Goal: Information Seeking & Learning: Find specific fact

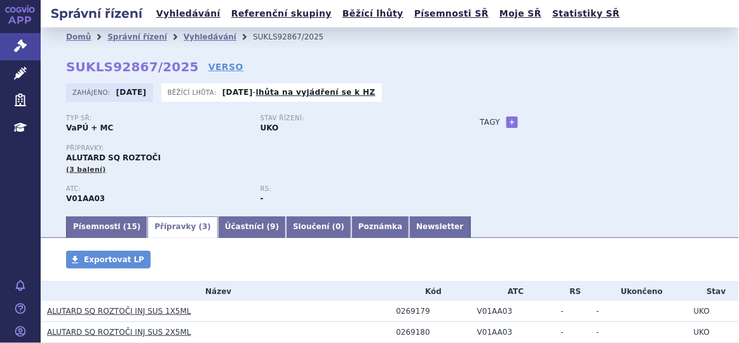
scroll to position [98, 0]
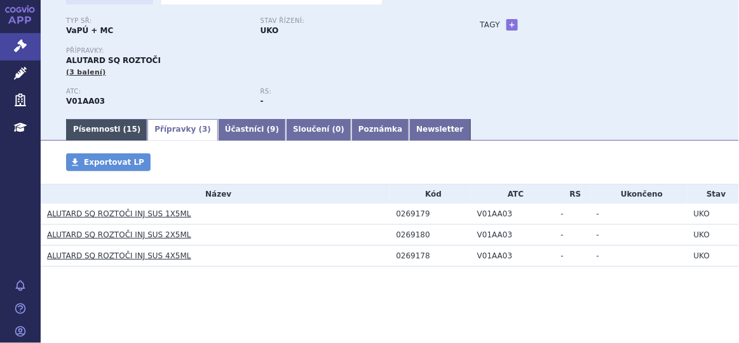
click at [79, 128] on link "Písemnosti ( 15 )" at bounding box center [106, 130] width 81 height 22
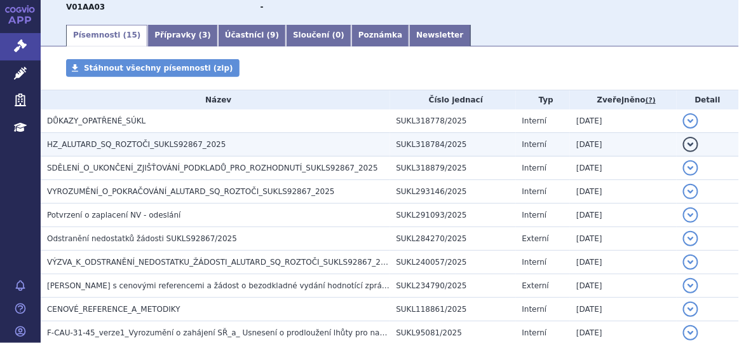
scroll to position [203, 0]
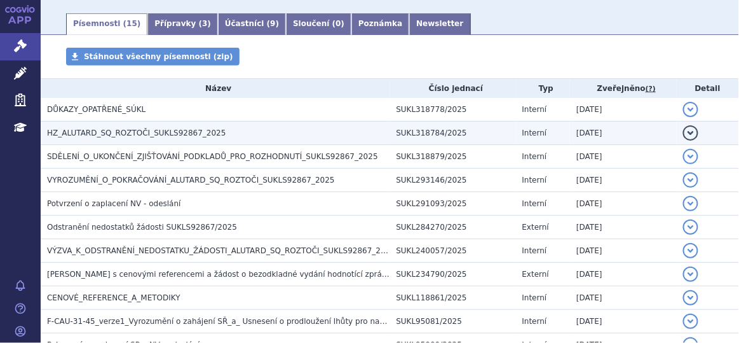
click at [264, 137] on h3 "HZ_ALUTARD_SQ_ROZTOČI_SUKLS92867_2025" at bounding box center [218, 132] width 343 height 13
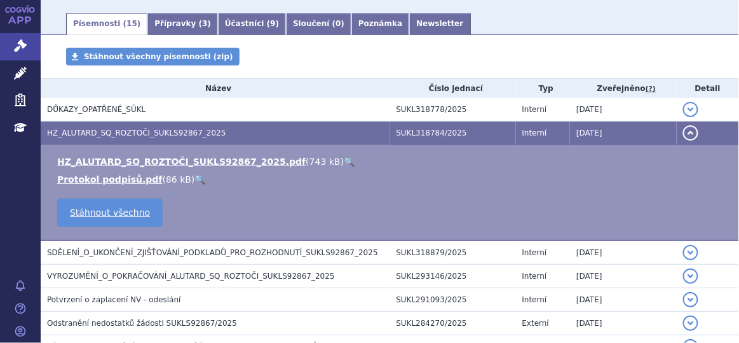
click at [344, 161] on link "🔍" at bounding box center [349, 161] width 11 height 10
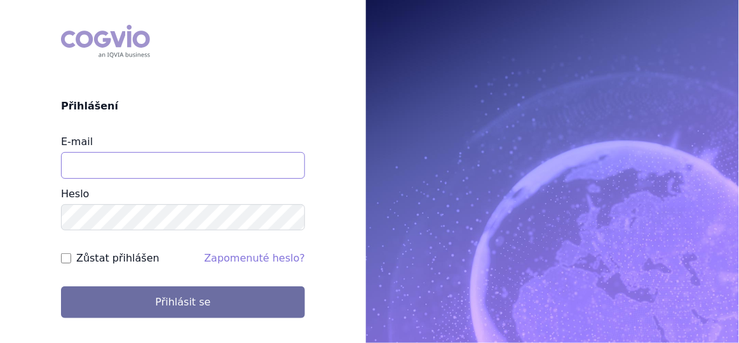
click at [205, 156] on input "E-mail" at bounding box center [183, 165] width 244 height 27
type input "aplikace.ocul1@vzp.cz"
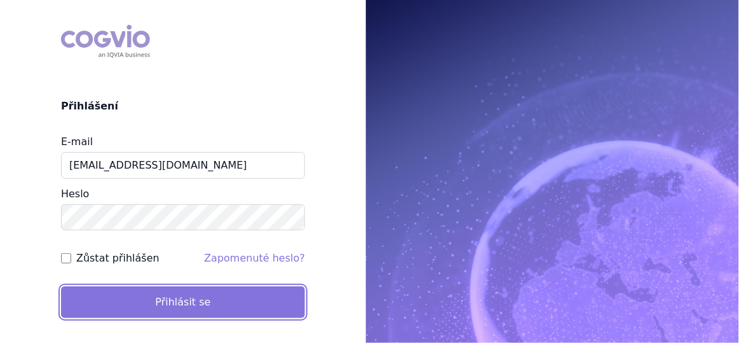
click at [152, 296] on button "Přihlásit se" at bounding box center [183, 302] width 244 height 32
click at [196, 303] on button "Přihlásit se" at bounding box center [183, 302] width 244 height 32
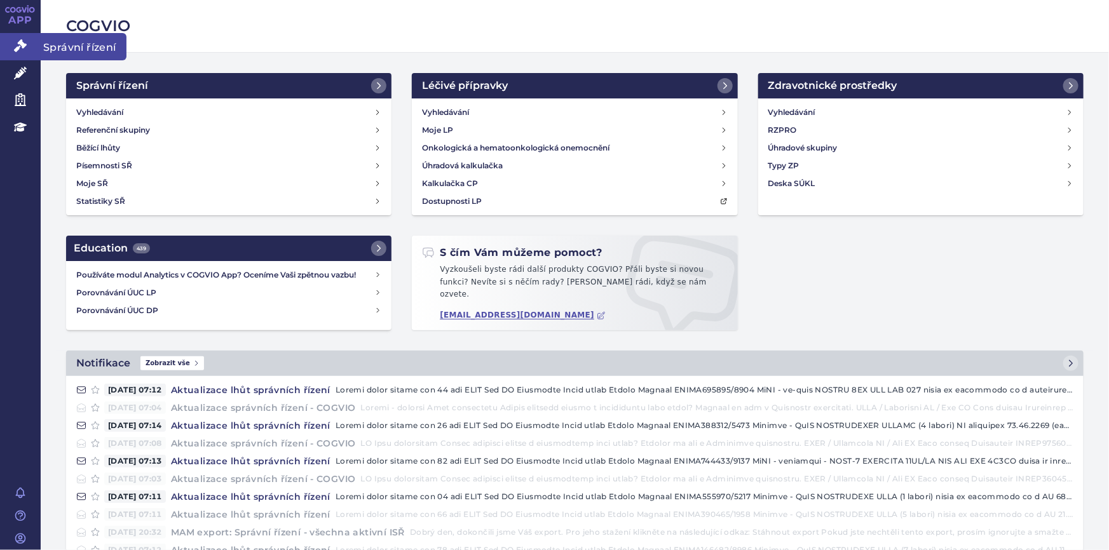
click at [11, 47] on link "Správní řízení" at bounding box center [20, 46] width 41 height 27
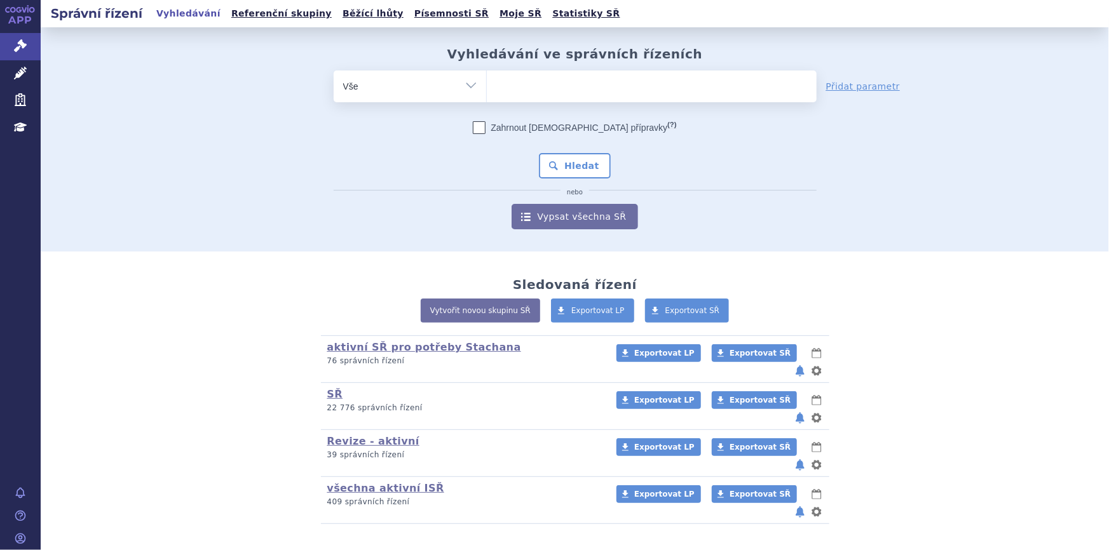
click at [594, 86] on ul at bounding box center [652, 84] width 330 height 27
click at [487, 86] on select at bounding box center [486, 86] width 1 height 32
paste input "SUKLS128380/2025"
type input "SUKLS128380/2025"
select select "SUKLS128380/2025"
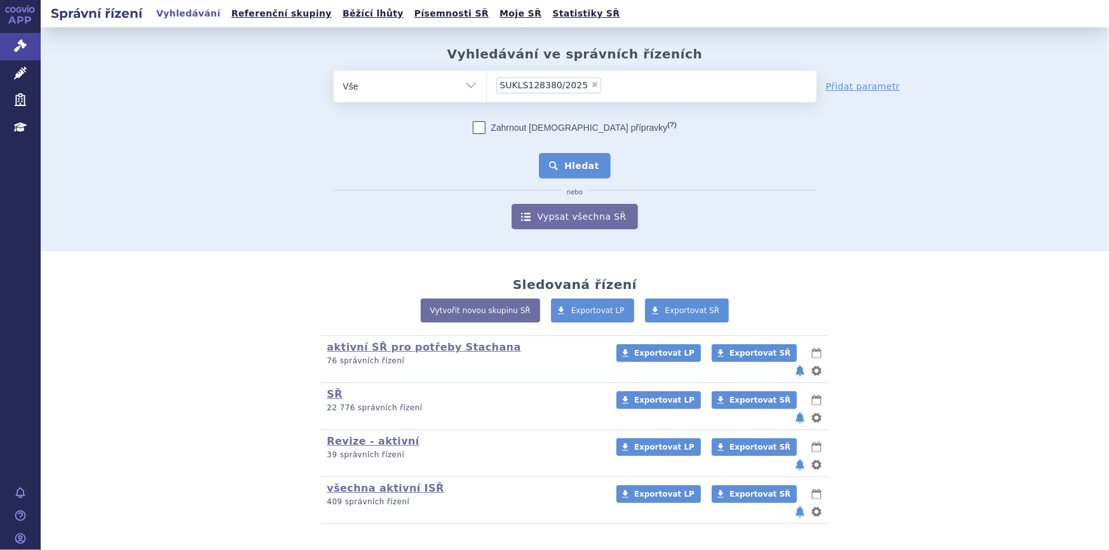
drag, startPoint x: 587, startPoint y: 173, endPoint x: 537, endPoint y: 171, distance: 49.6
click at [586, 173] on button "Hledat" at bounding box center [575, 165] width 72 height 25
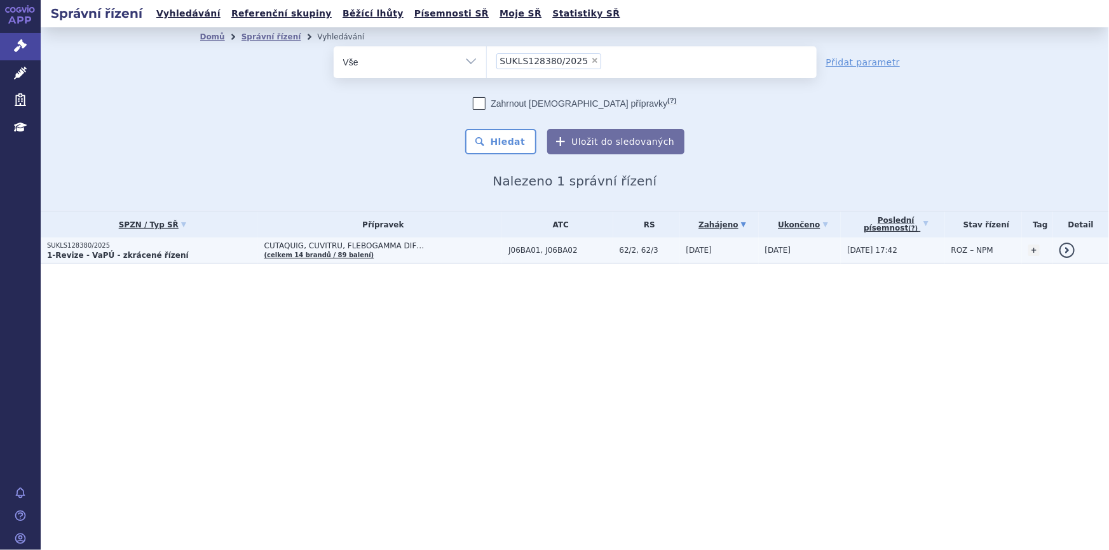
click at [399, 247] on span "CUTAQUIG, CUVITRU, FLEBOGAMMA DIF…" at bounding box center [383, 246] width 238 height 9
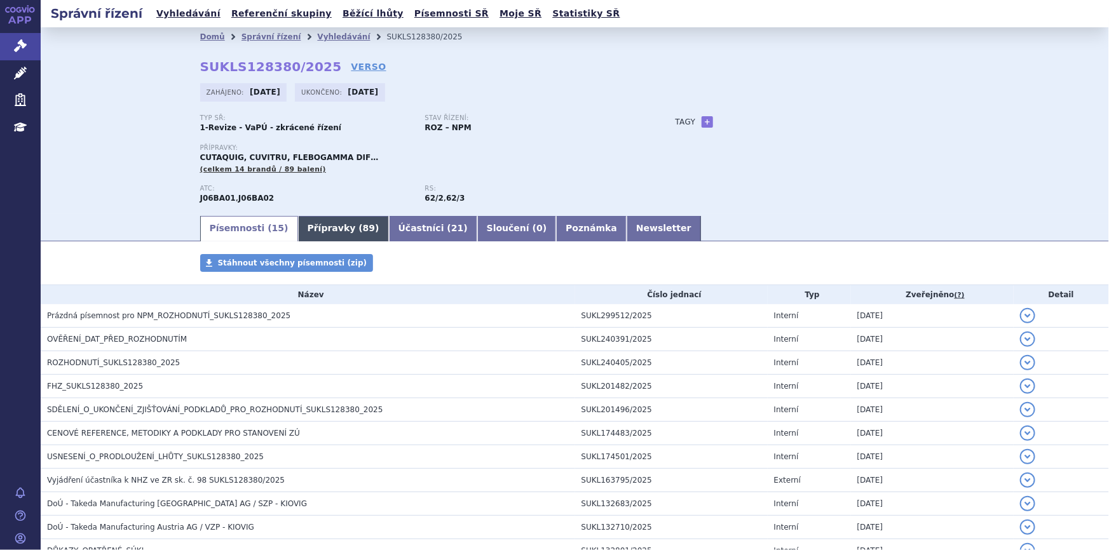
click at [308, 228] on link "Přípravky ( 89 )" at bounding box center [343, 228] width 91 height 25
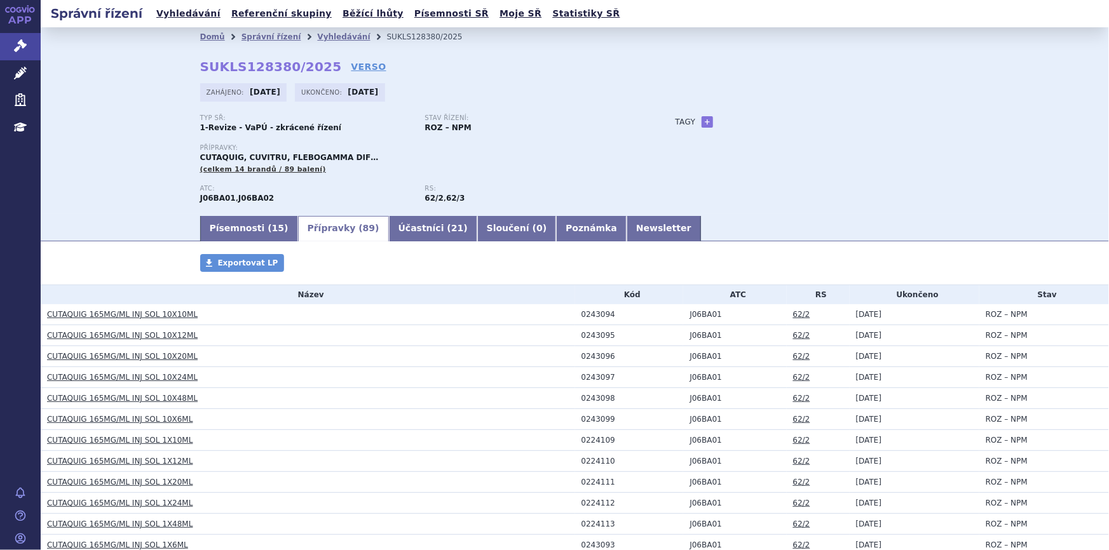
click at [131, 313] on link "CUTAQUIG 165MG/ML INJ SOL 10X10ML" at bounding box center [122, 314] width 151 height 9
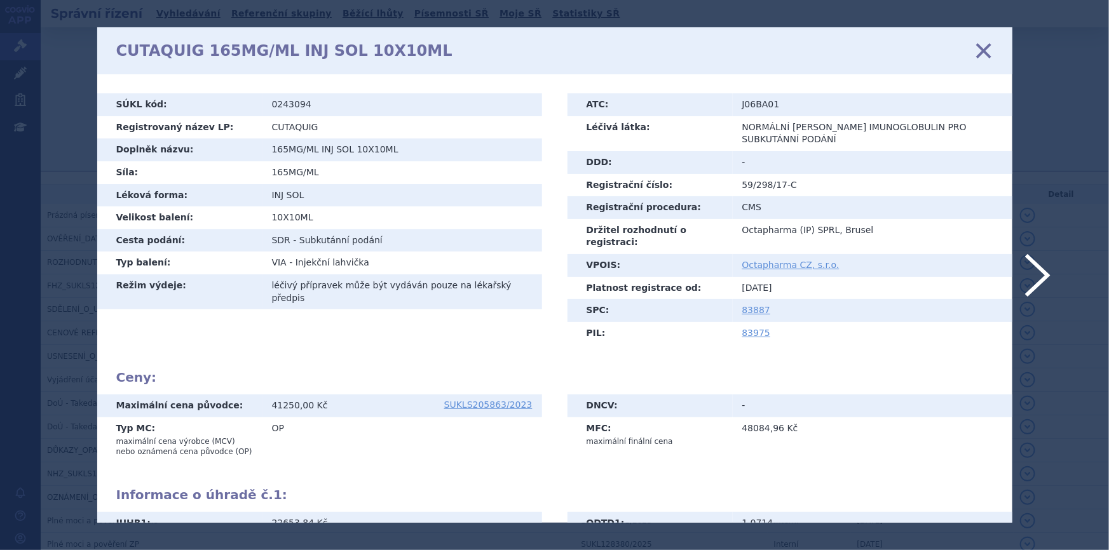
click at [986, 49] on icon at bounding box center [983, 51] width 27 height 27
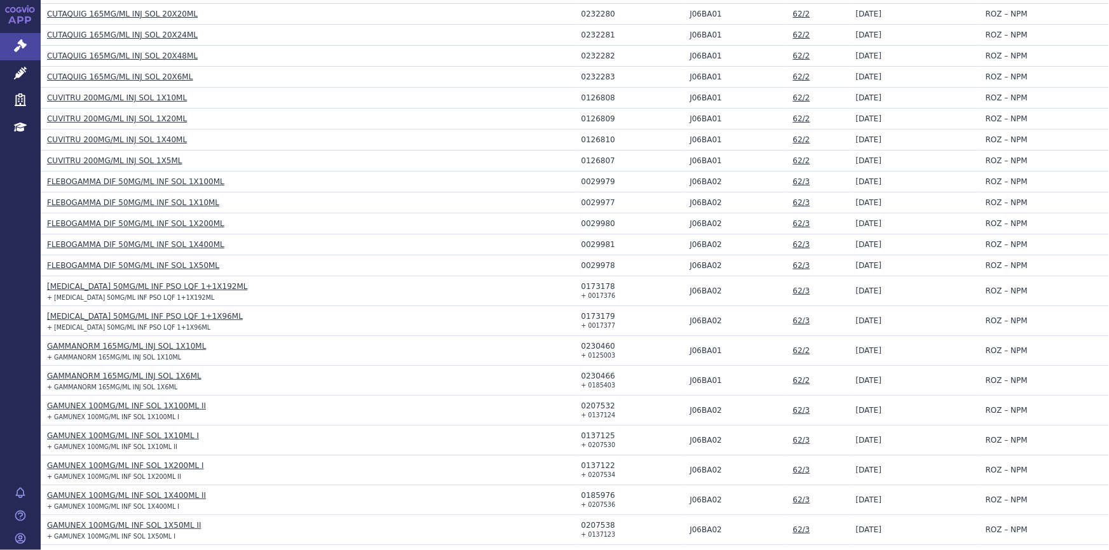
scroll to position [693, 0]
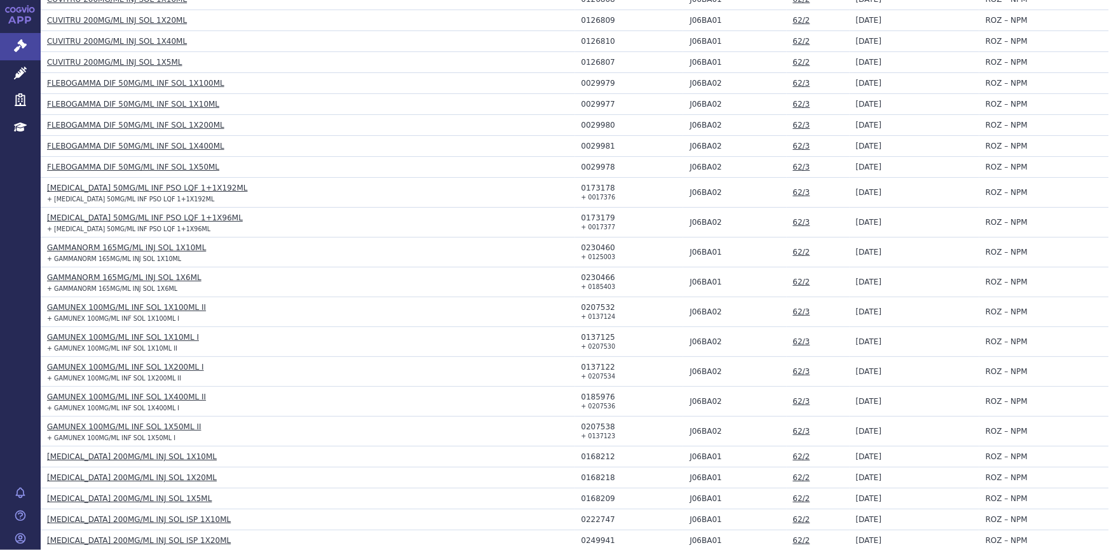
click at [100, 453] on link "[MEDICAL_DATA] 200MG/ML INJ SOL 1X10ML" at bounding box center [132, 457] width 170 height 9
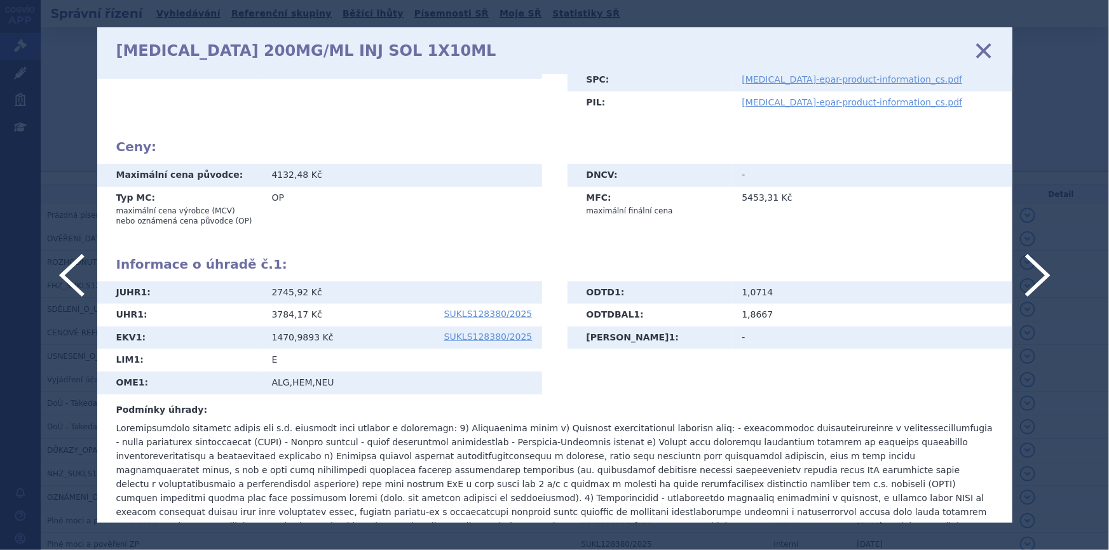
scroll to position [248, 0]
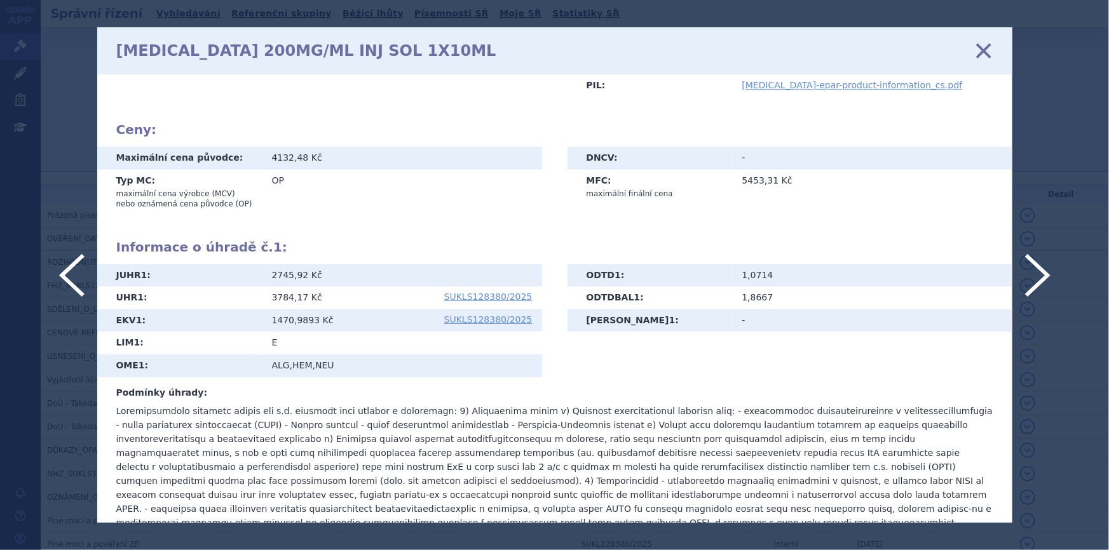
click at [980, 48] on icon at bounding box center [983, 51] width 27 height 27
